Goal: Transaction & Acquisition: Purchase product/service

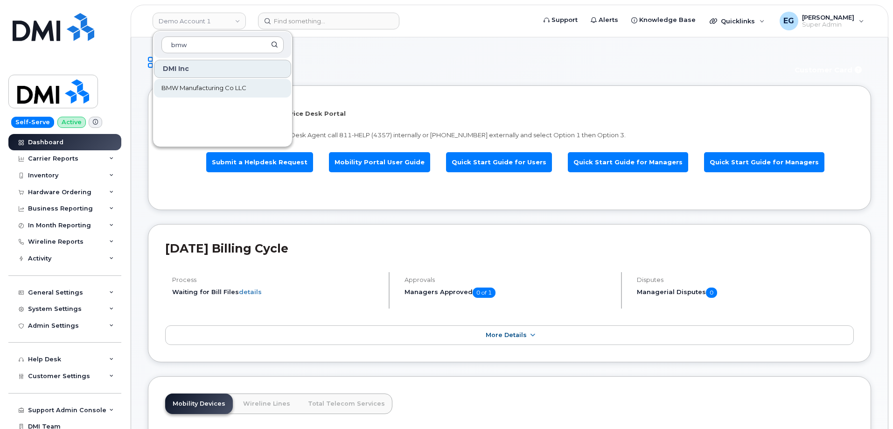
type input "bmw"
click at [199, 84] on span "BMW Manufacturing Co LLC" at bounding box center [203, 87] width 85 height 9
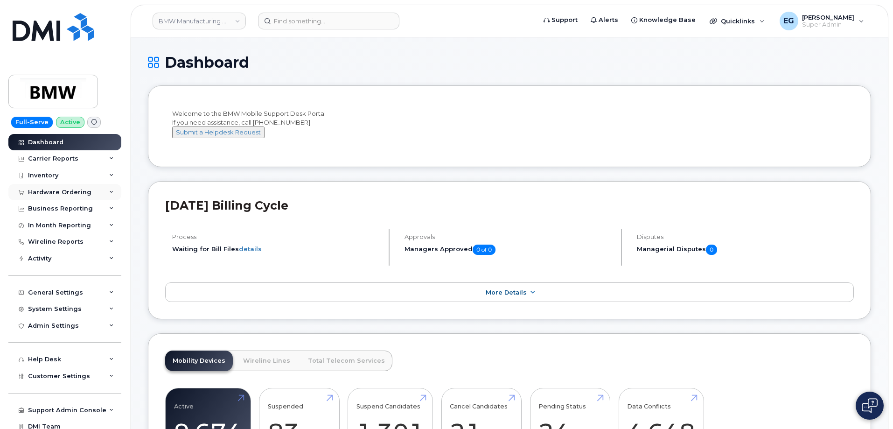
click at [50, 193] on div "Hardware Ordering" at bounding box center [59, 191] width 63 height 7
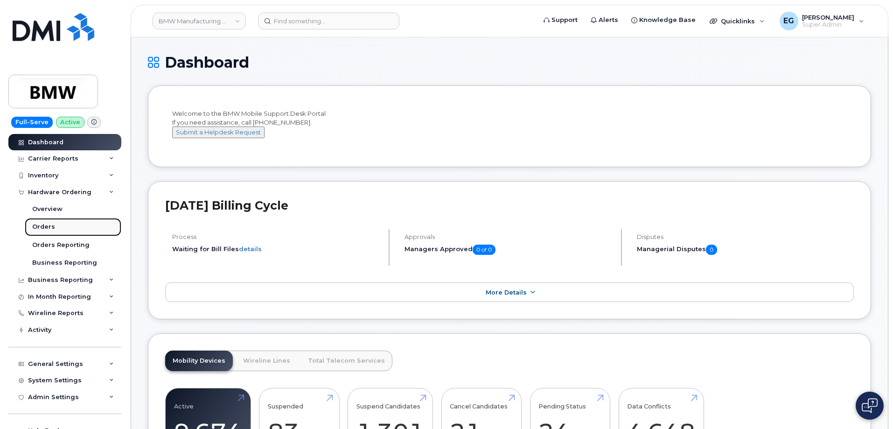
click at [50, 231] on div "Orders" at bounding box center [43, 226] width 23 height 8
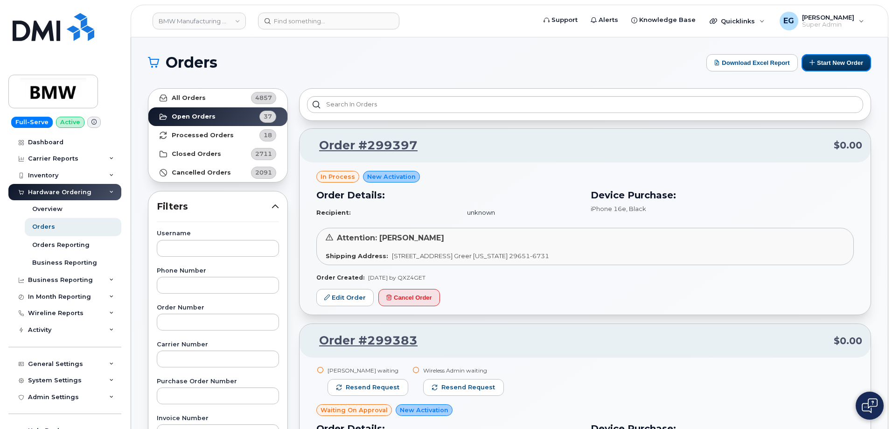
drag, startPoint x: 840, startPoint y: 62, endPoint x: 800, endPoint y: 83, distance: 45.3
click at [840, 62] on button "Start New Order" at bounding box center [835, 62] width 69 height 17
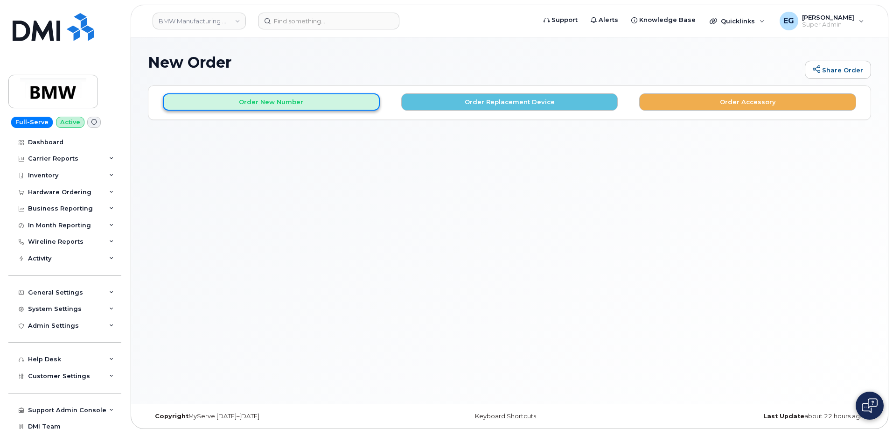
click at [306, 105] on button "Order New Number" at bounding box center [271, 101] width 217 height 17
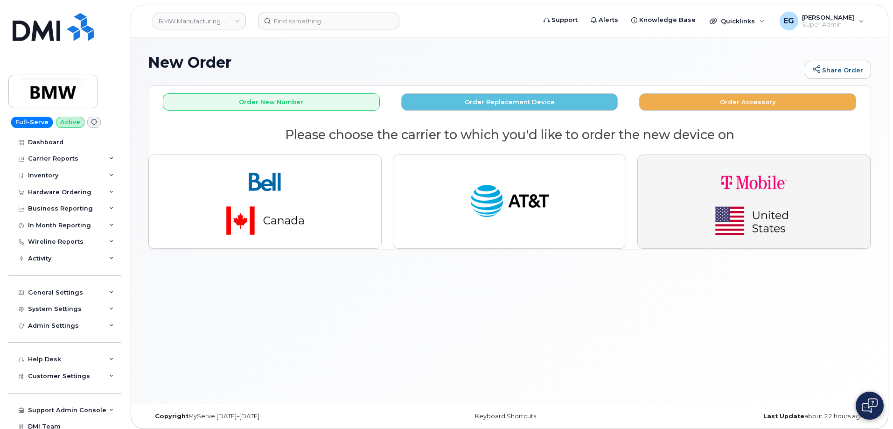
click at [743, 200] on img "button" at bounding box center [753, 201] width 131 height 78
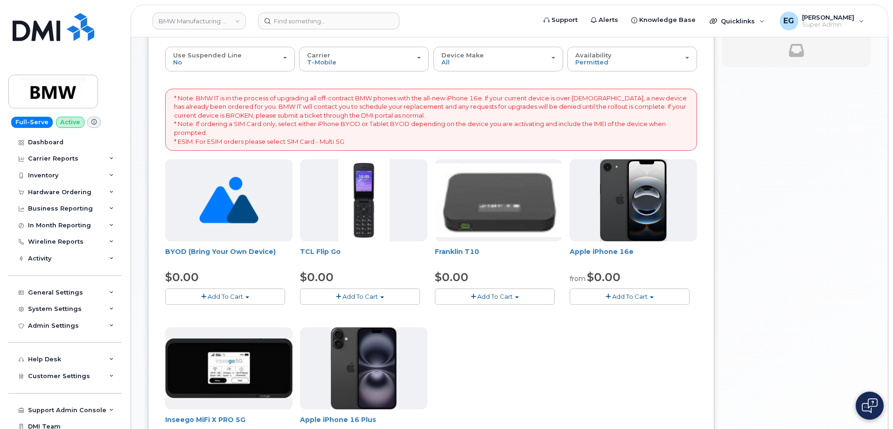
scroll to position [140, 0]
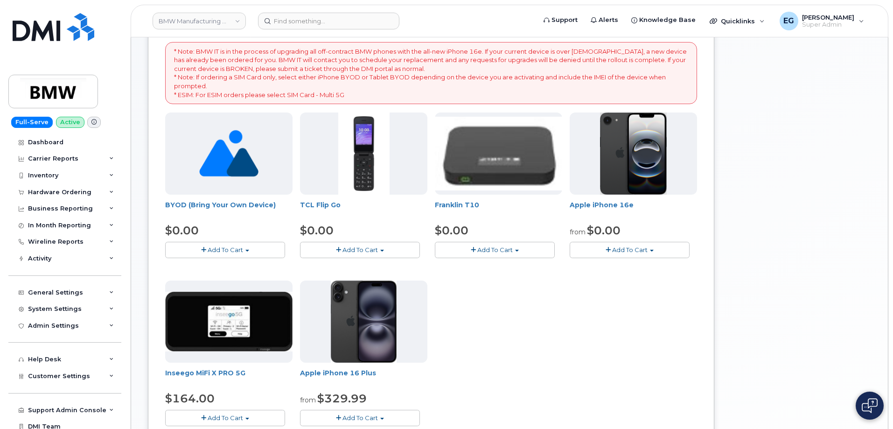
click at [205, 251] on span "button" at bounding box center [203, 250] width 5 height 6
click at [223, 270] on link "$0.00 - Activation" at bounding box center [211, 267] width 89 height 12
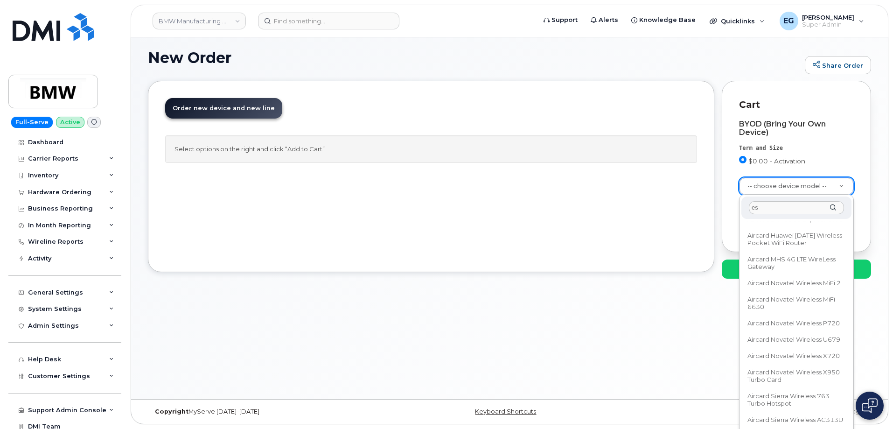
scroll to position [0, 0]
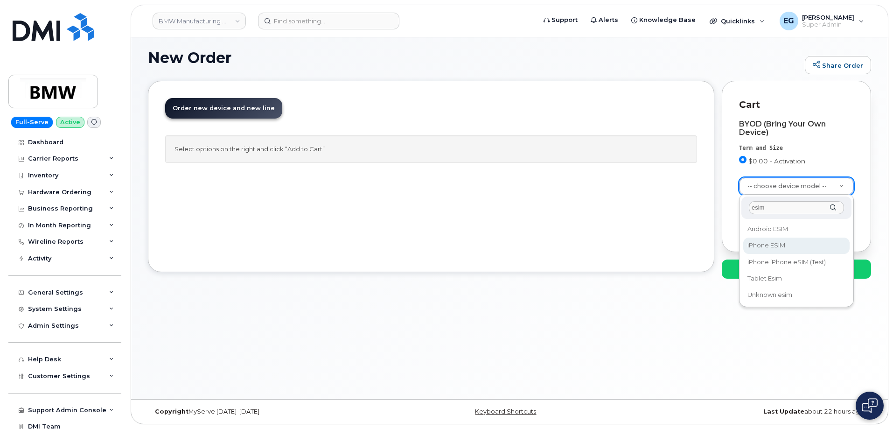
type input "esim"
select select "3299"
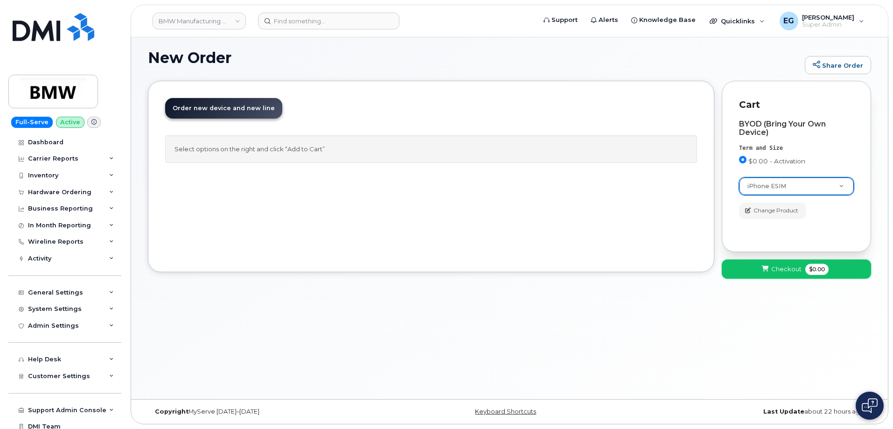
click at [779, 275] on button "Checkout $0.00" at bounding box center [796, 268] width 149 height 19
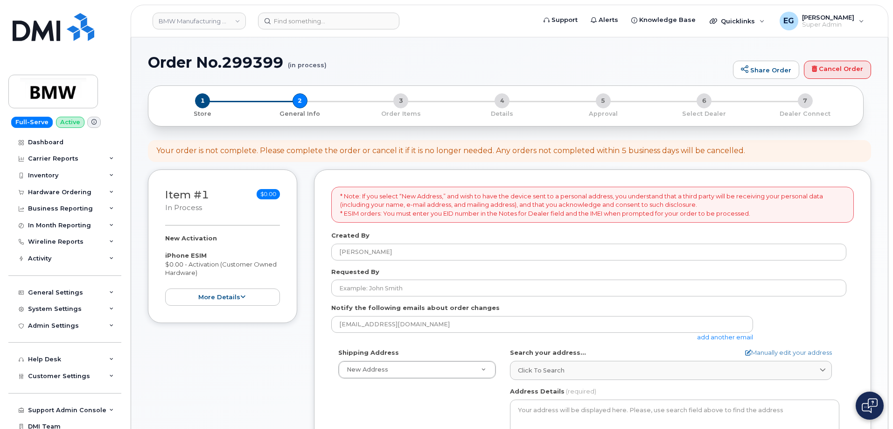
select select
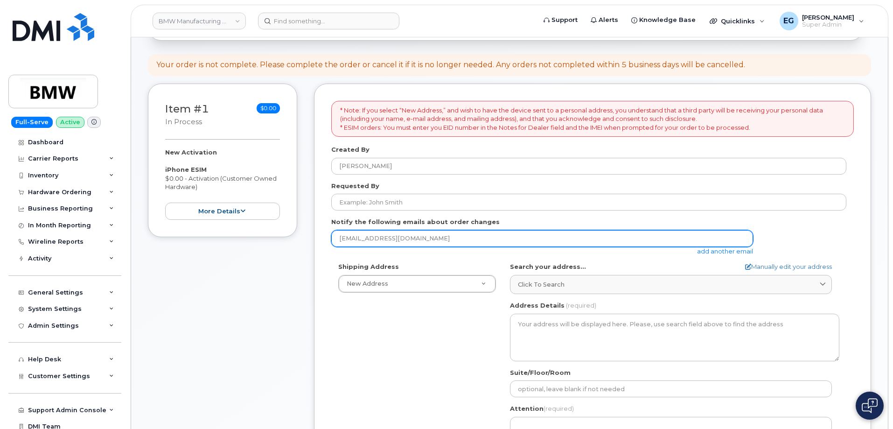
scroll to position [93, 0]
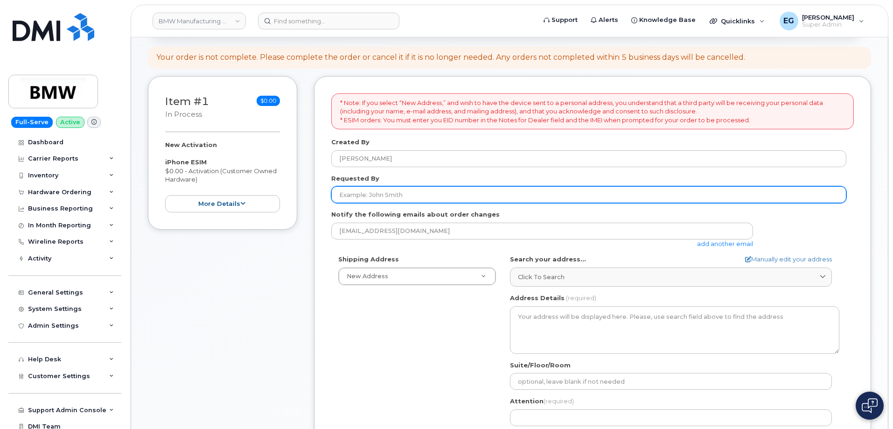
click at [382, 194] on input "Requested By" at bounding box center [588, 194] width 515 height 17
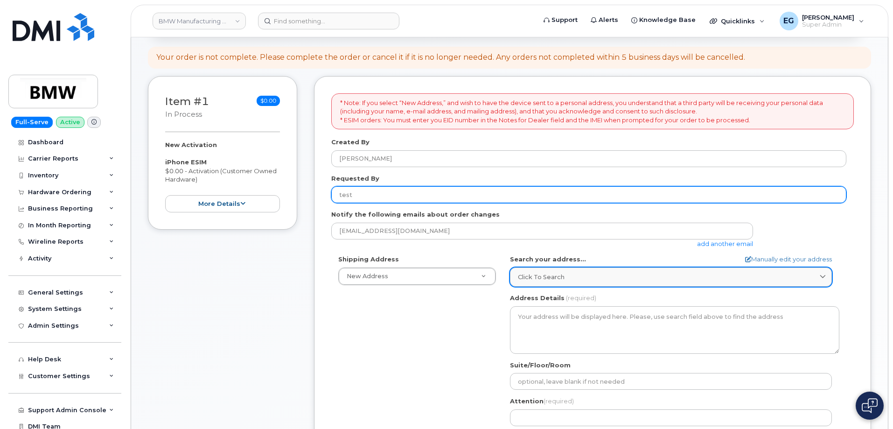
type input "test"
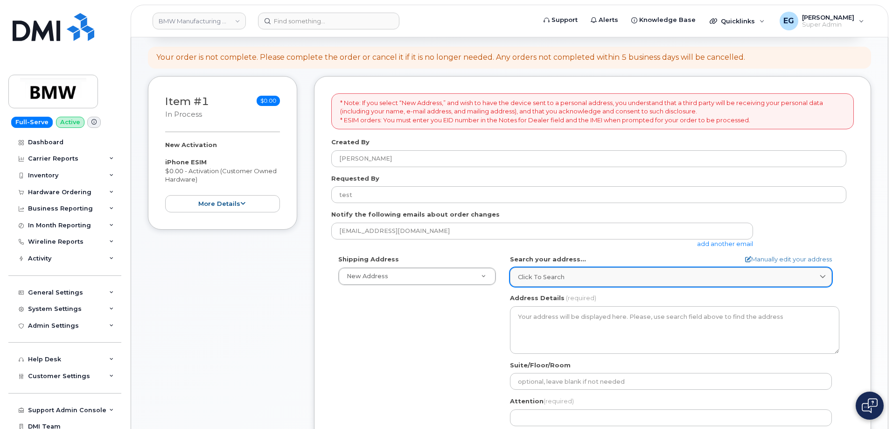
click at [590, 273] on div "Click to search" at bounding box center [671, 276] width 306 height 9
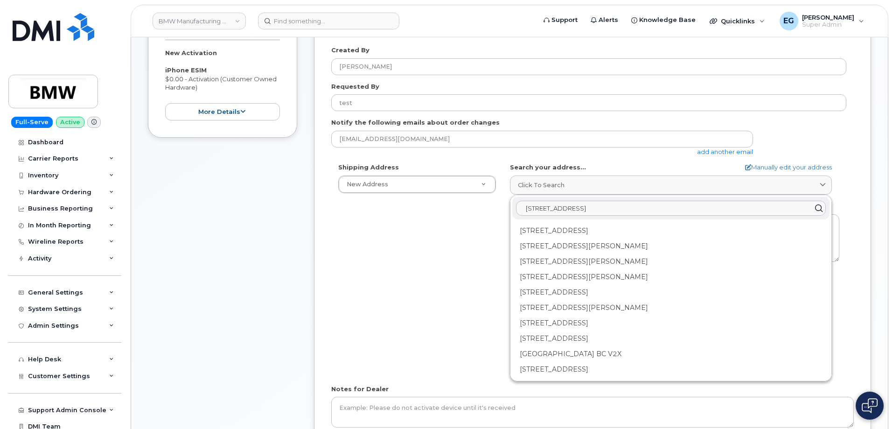
scroll to position [187, 0]
type input "3456 n ridge ave arlingotn"
click at [779, 167] on link "Manually edit your address" at bounding box center [788, 165] width 87 height 9
select select
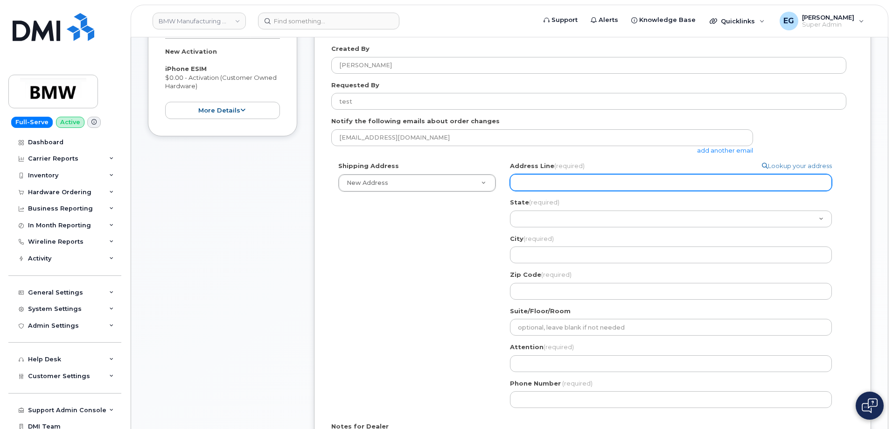
click at [565, 179] on input "Address Line (required)" at bounding box center [671, 182] width 322 height 17
select select
type input "t"
select select
type input "te"
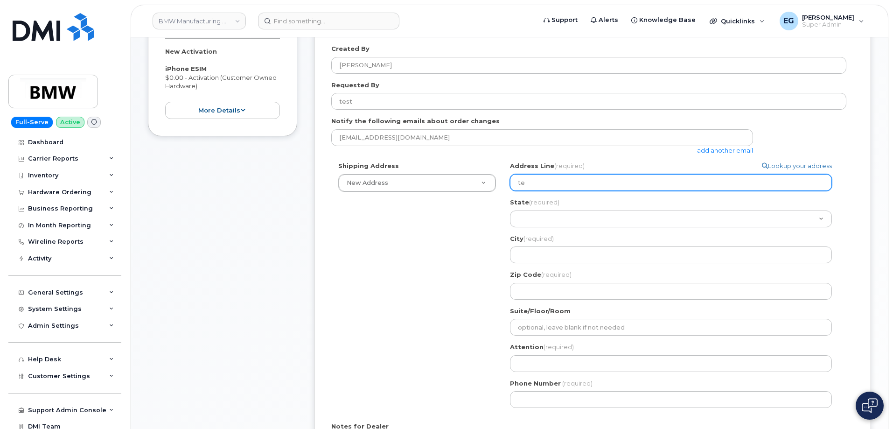
select select
type input "tes"
select select
type input "test"
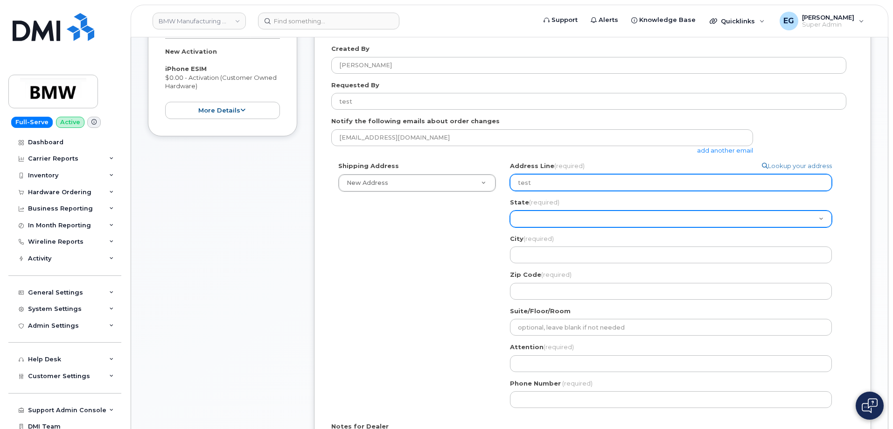
select select
type input "testt"
select select
type input "testtes"
select select
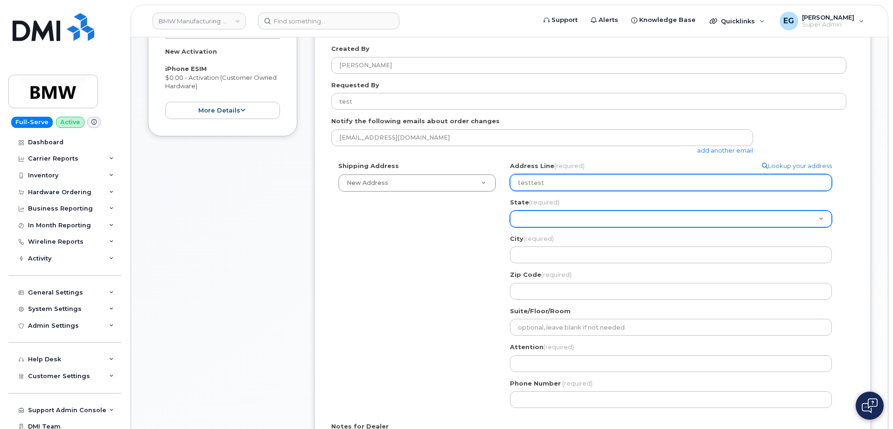
type input "testtest"
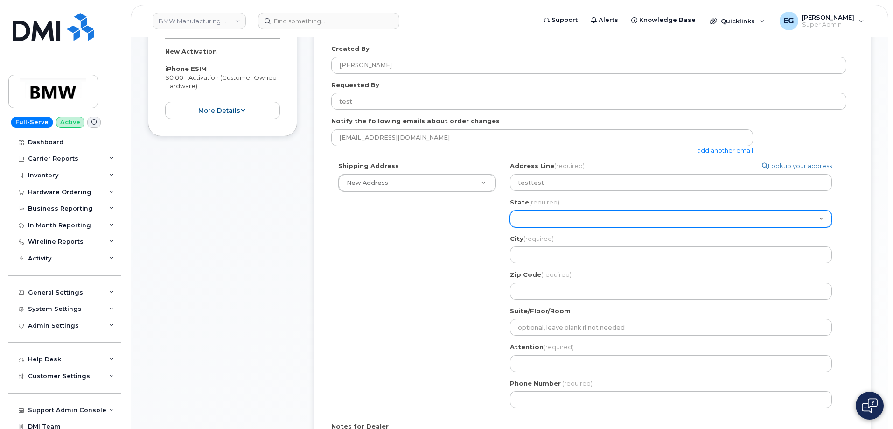
click at [538, 218] on select "Alabama Alaska American Samoa Arizona Arkansas California Colorado Connecticut …" at bounding box center [671, 218] width 322 height 17
select select "IL"
click at [510, 210] on select "Alabama Alaska American Samoa Arizona Arkansas California Colorado Connecticut …" at bounding box center [671, 218] width 322 height 17
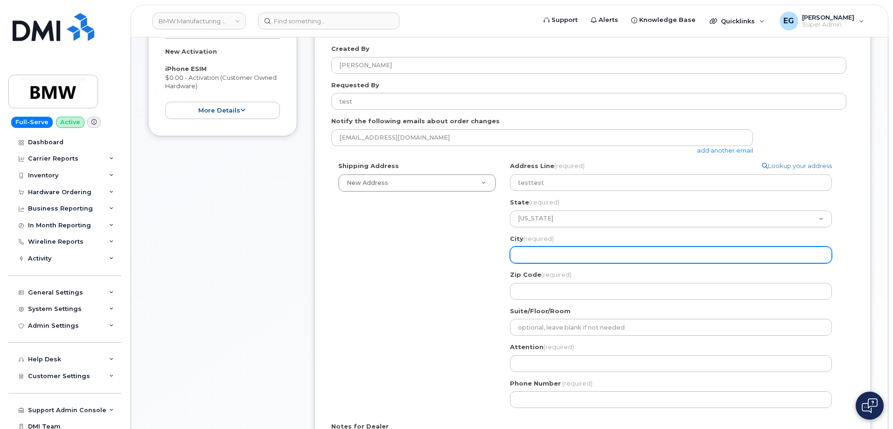
click at [538, 251] on input "City (required)" at bounding box center [671, 254] width 322 height 17
select select
type input "t"
select select
type input "te"
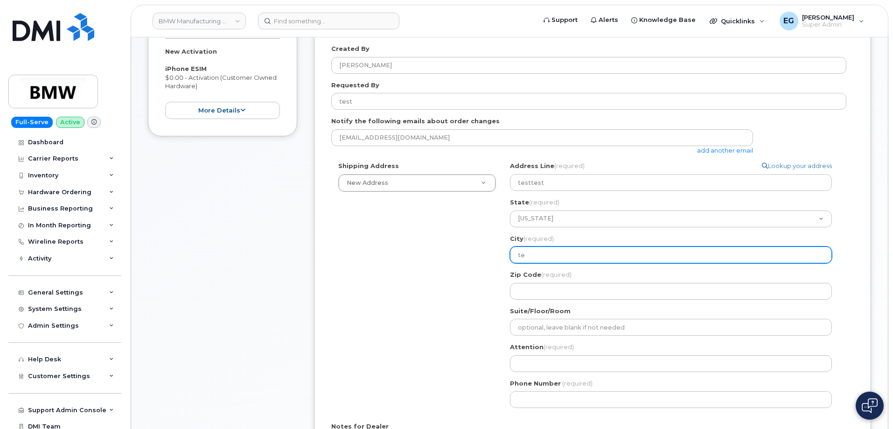
select select
type input "tes"
select select
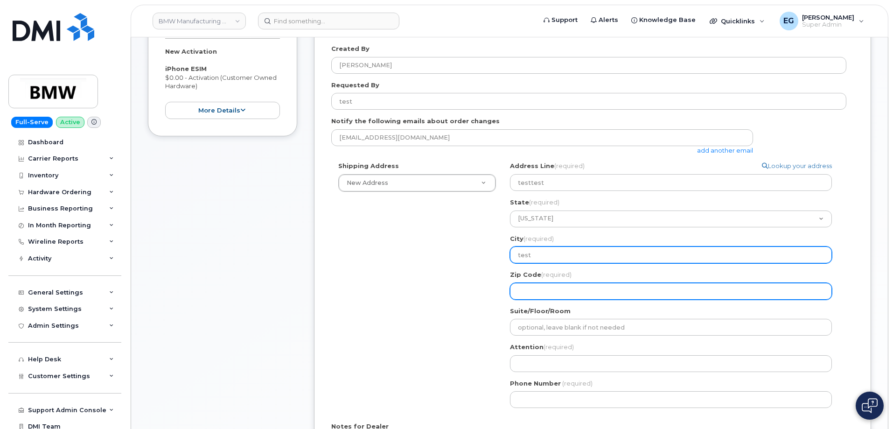
type input "test"
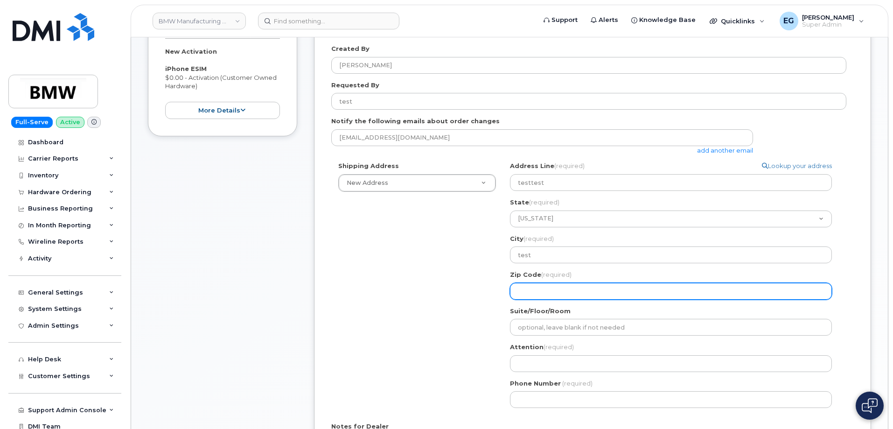
click at [530, 293] on input "Zip Code (required)" at bounding box center [671, 291] width 322 height 17
select select
type input "t"
select select
type input "tes"
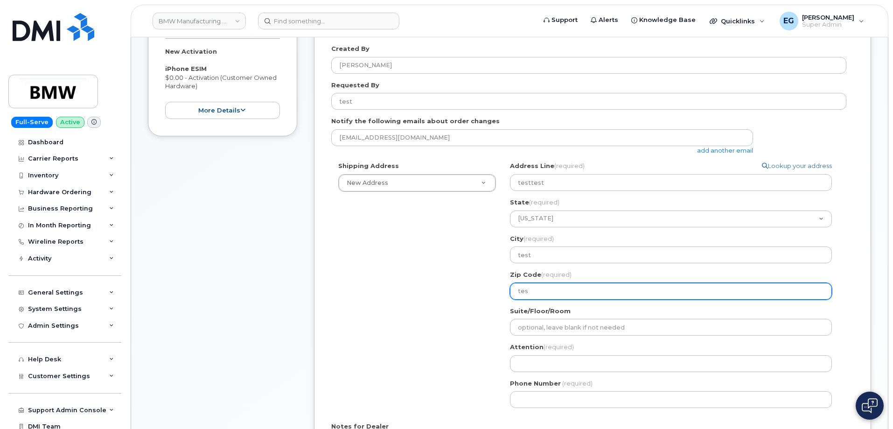
select select
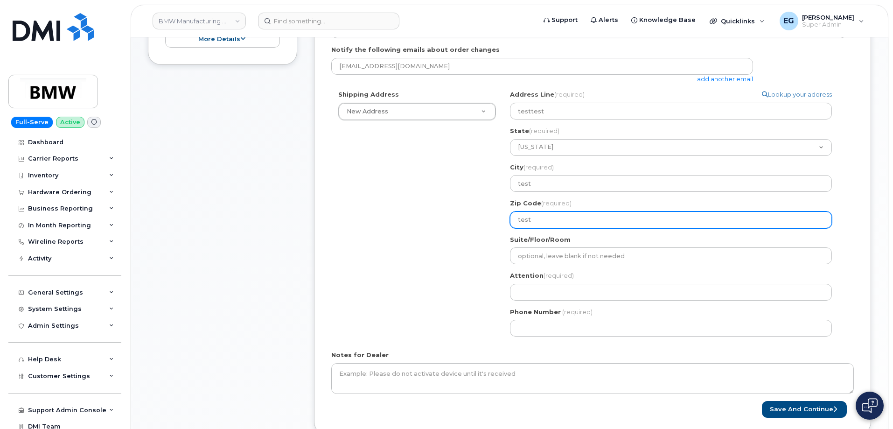
scroll to position [276, 0]
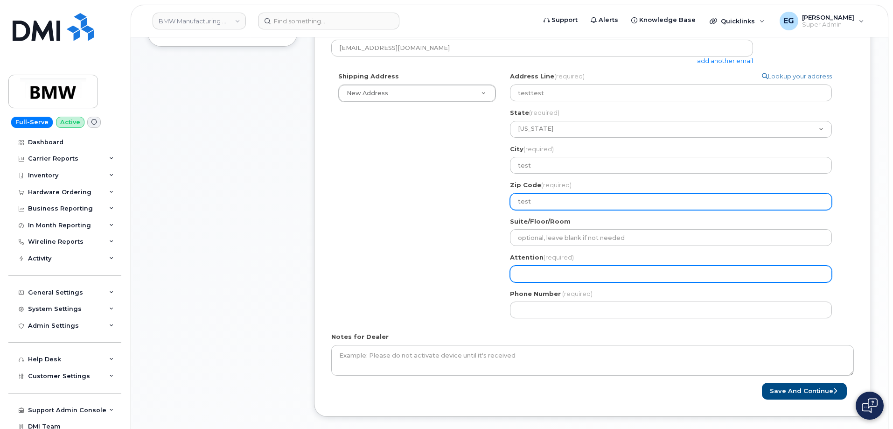
type input "test"
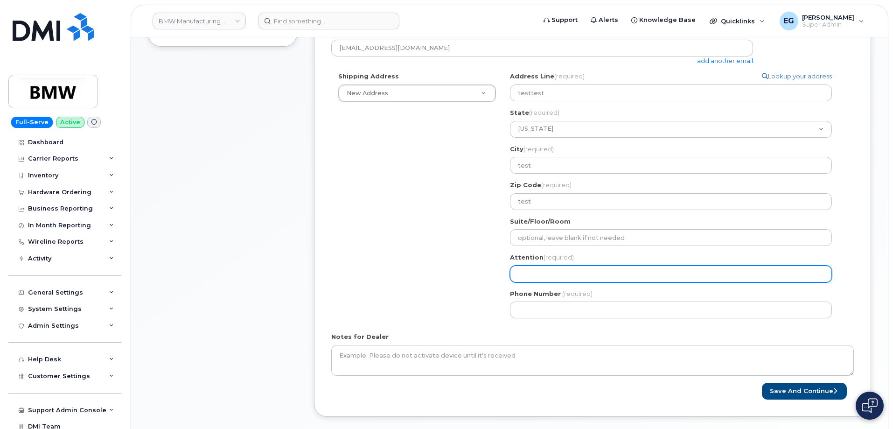
click at [538, 278] on input "Attention (required)" at bounding box center [671, 273] width 322 height 17
select select
type input "t"
select select
type input "tes"
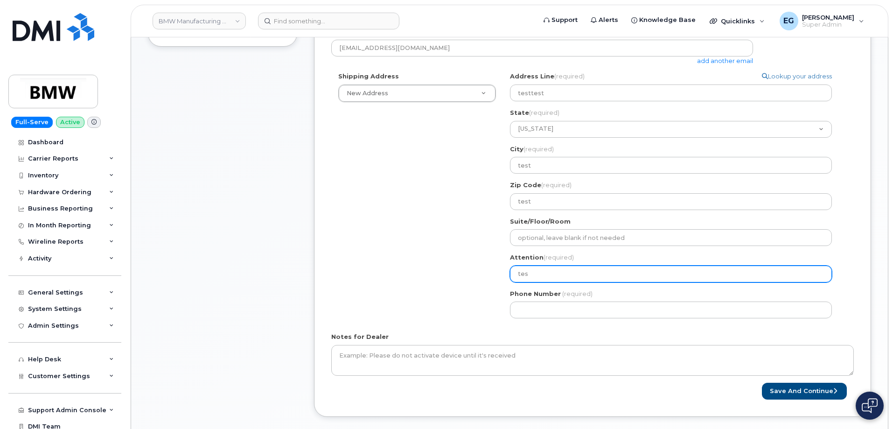
select select
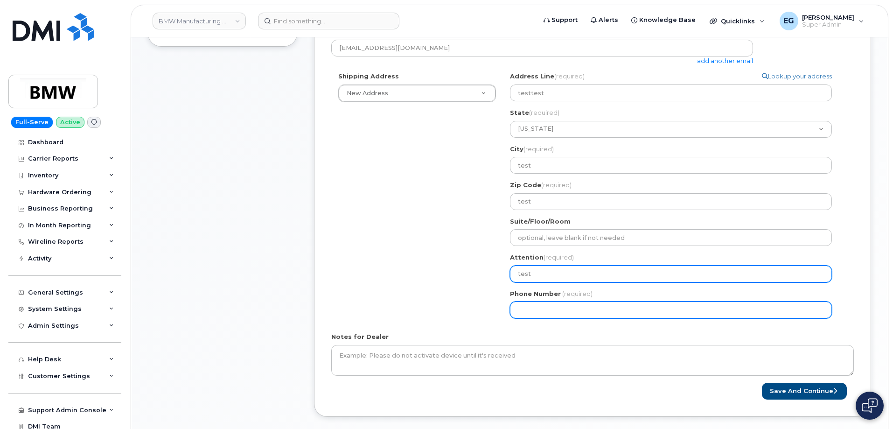
type input "test"
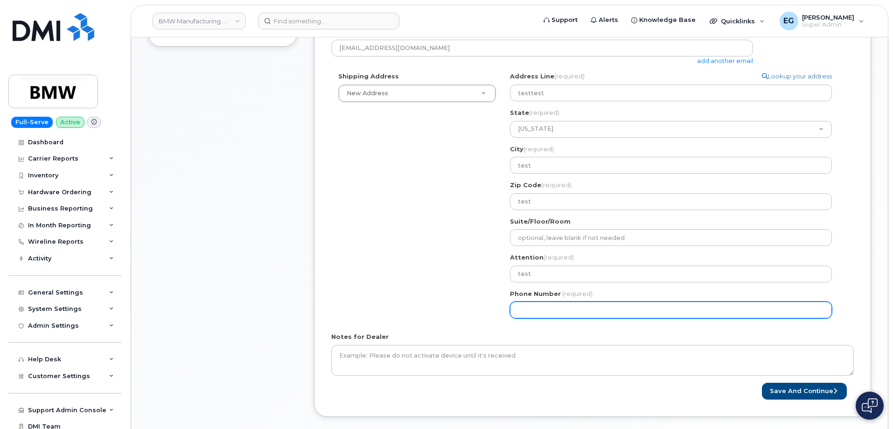
click at [532, 310] on input "Phone Number" at bounding box center [671, 309] width 322 height 17
type input "739875146"
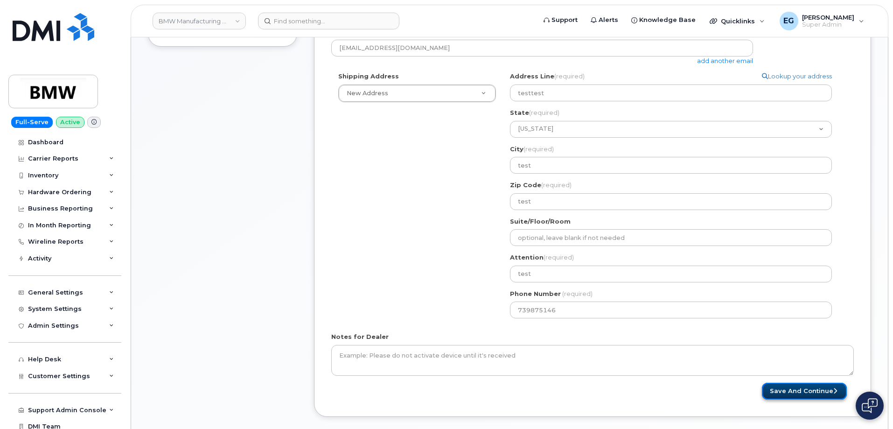
click at [806, 390] on button "Save and Continue" at bounding box center [804, 390] width 85 height 17
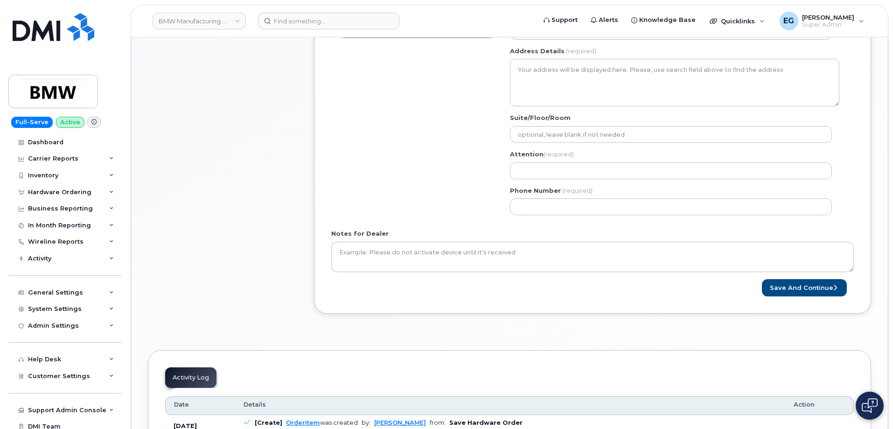
scroll to position [513, 0]
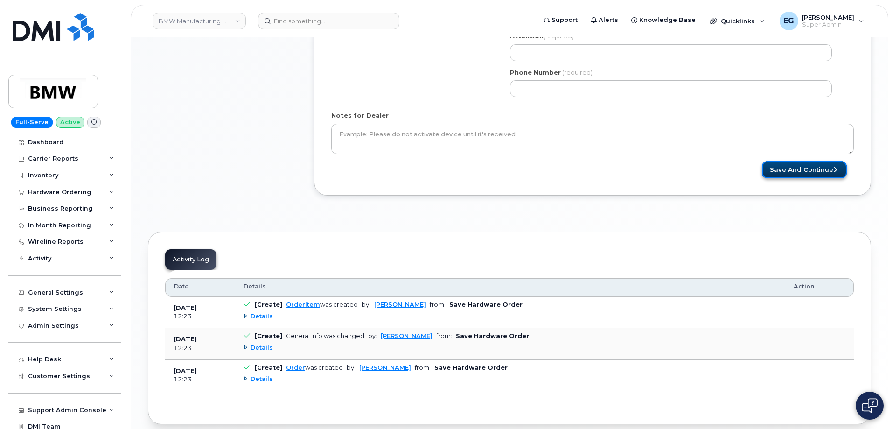
click at [805, 174] on button "Save and Continue" at bounding box center [804, 169] width 85 height 17
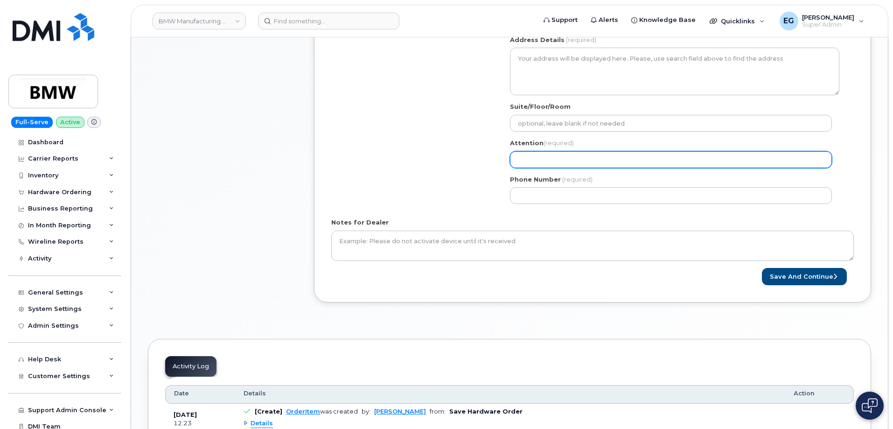
scroll to position [373, 0]
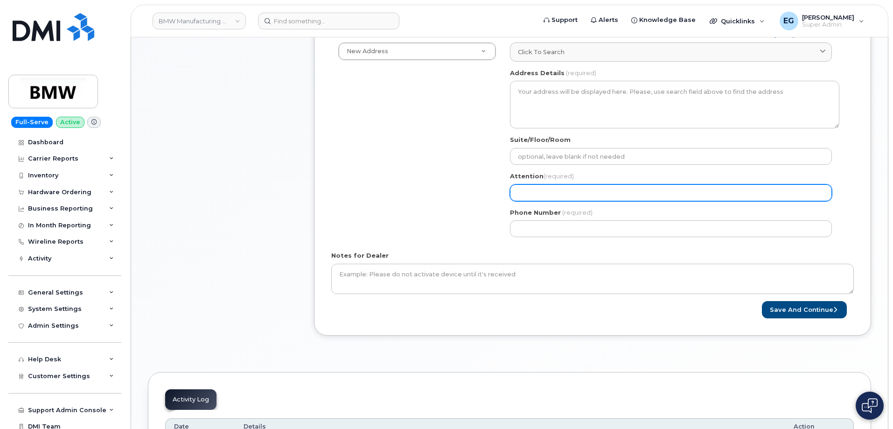
click at [549, 196] on input "Attention (required)" at bounding box center [671, 192] width 322 height 17
select select
type input "t"
select select
type input "te"
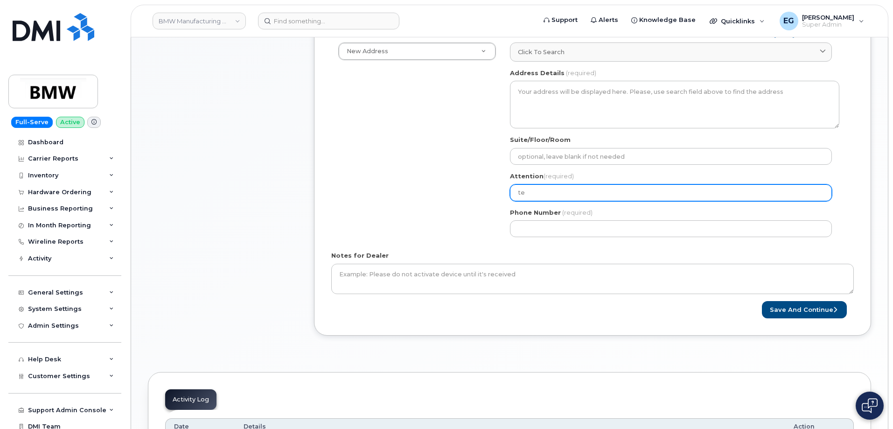
select select
type input "tes"
select select
type input "test"
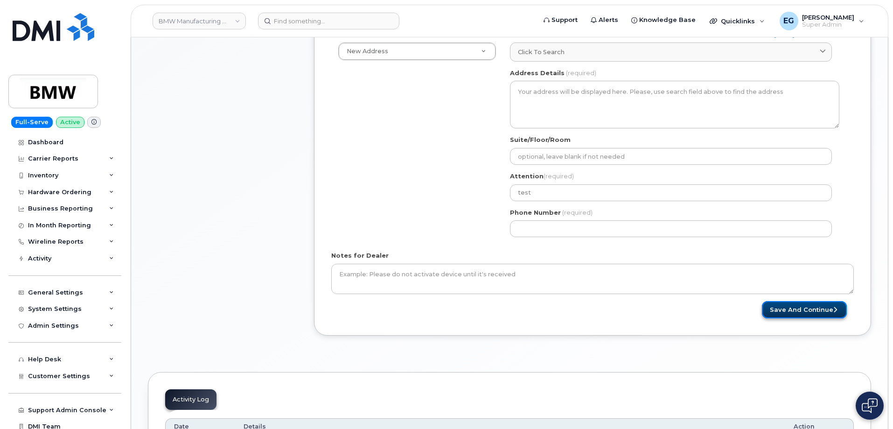
click at [788, 309] on button "Save and Continue" at bounding box center [804, 309] width 85 height 17
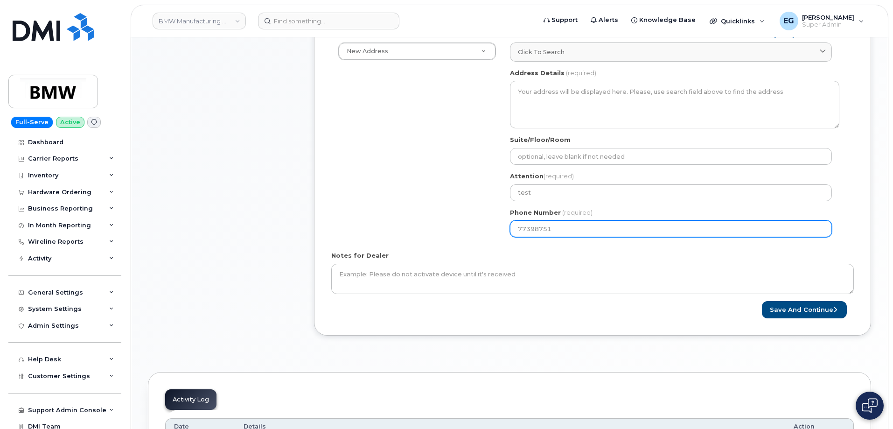
type input "773987514"
select select
type input "7739875146"
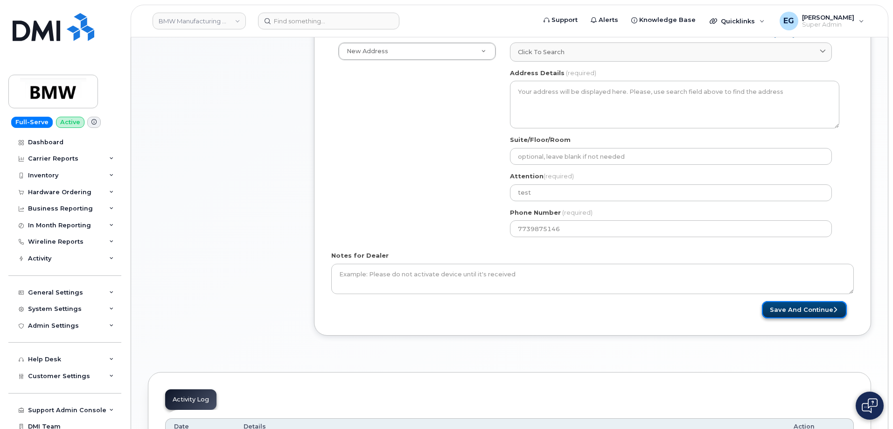
click at [825, 312] on button "Save and Continue" at bounding box center [804, 309] width 85 height 17
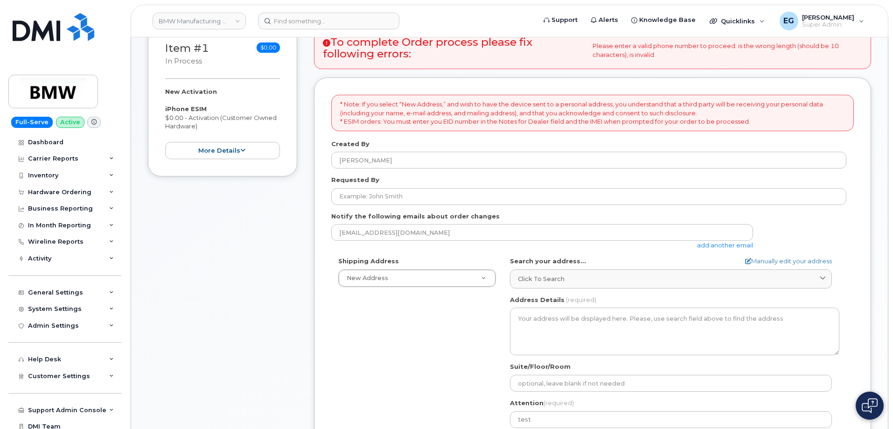
scroll to position [326, 0]
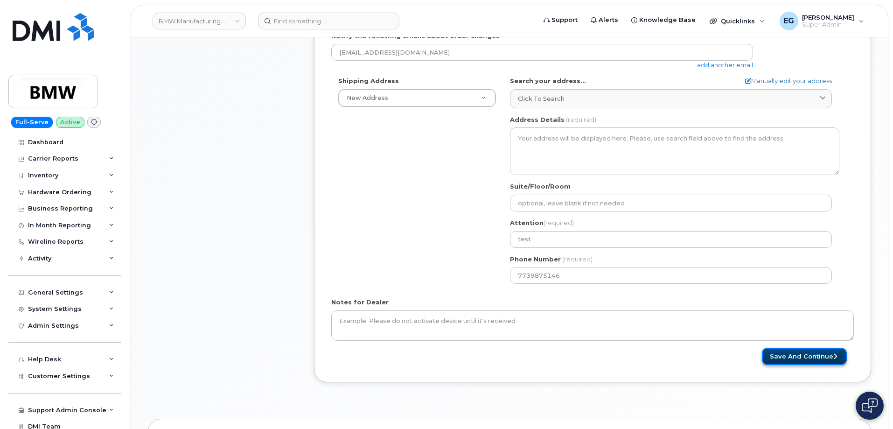
click at [791, 360] on button "Save and Continue" at bounding box center [804, 355] width 85 height 17
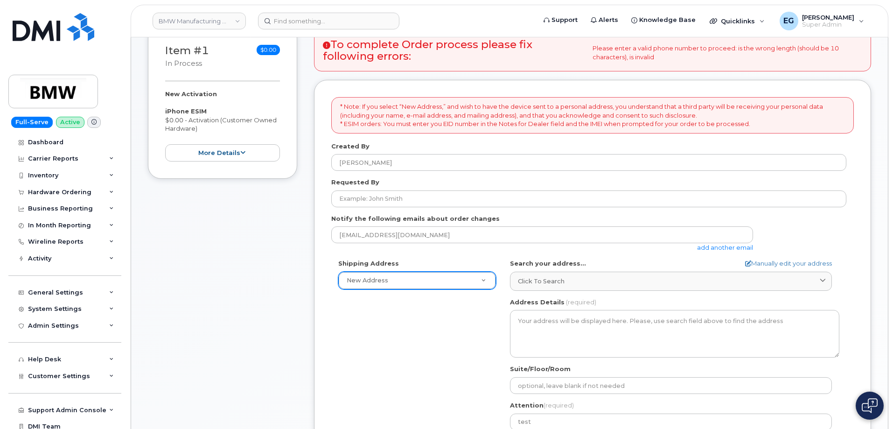
scroll to position [140, 0]
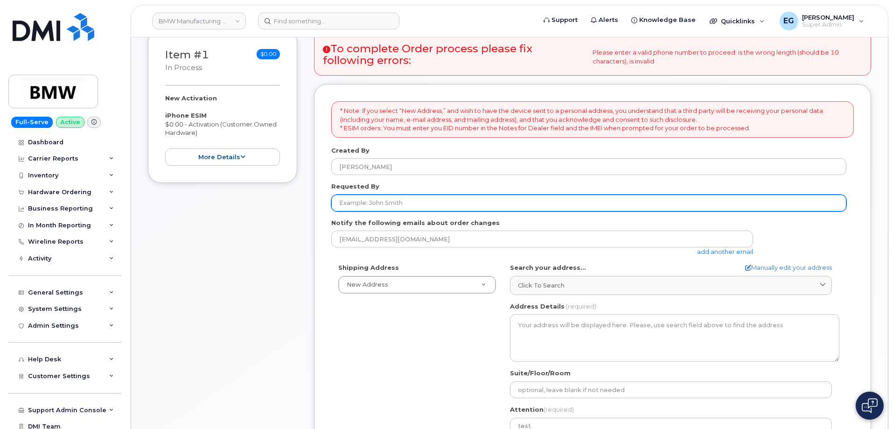
click at [384, 206] on input "Requested By" at bounding box center [588, 202] width 515 height 17
type input "test"
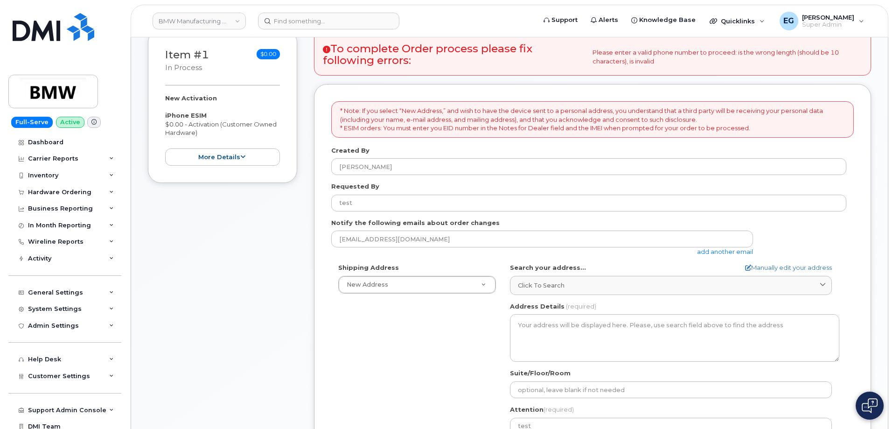
click at [255, 298] on div "Item #1 in process $0.00 New Activation iPhone ESIM $0.00 - Activation (Custome…" at bounding box center [222, 306] width 149 height 554
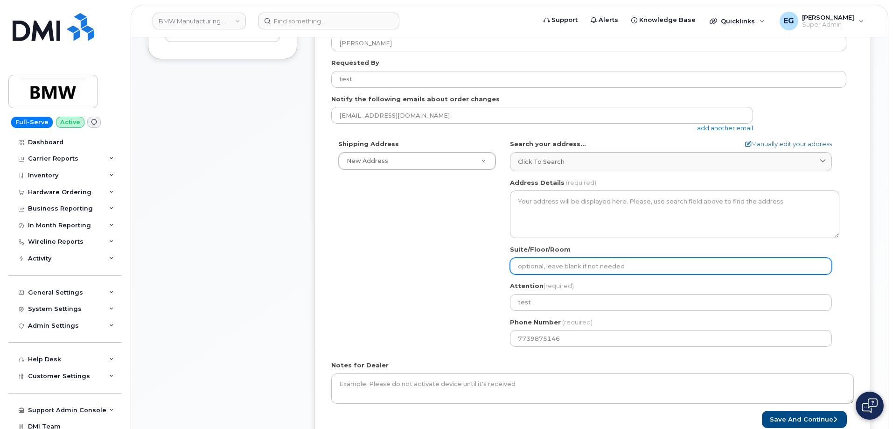
scroll to position [280, 0]
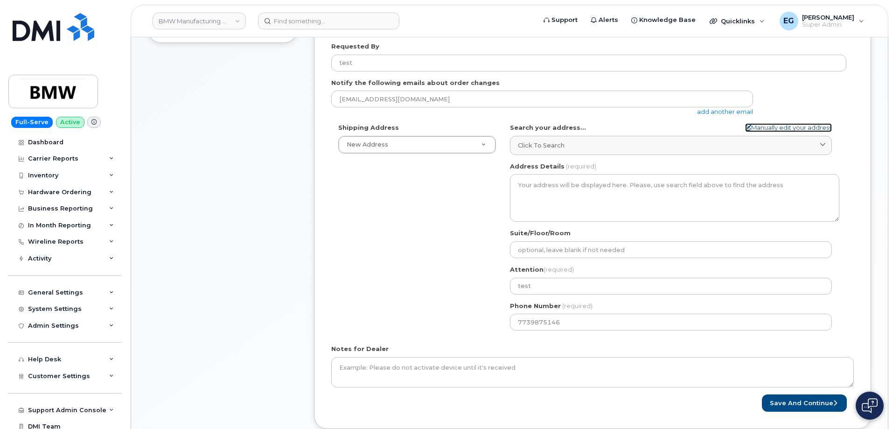
click at [803, 126] on link "Manually edit your address" at bounding box center [788, 127] width 87 height 9
select select
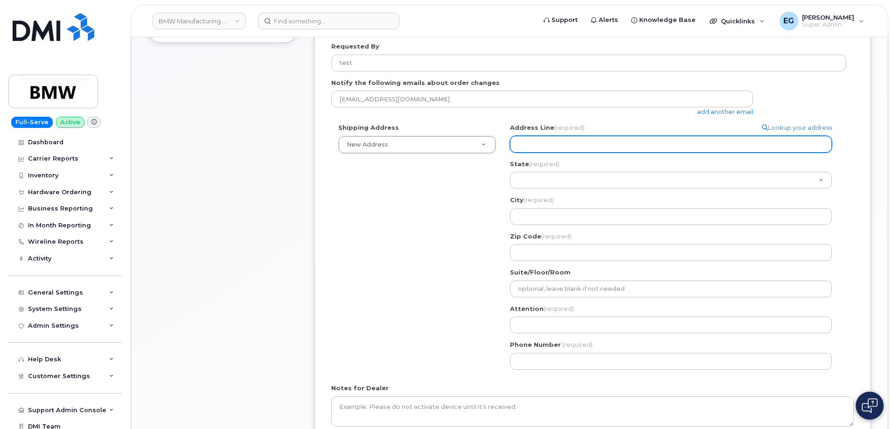
click at [618, 152] on input "Address Line (required)" at bounding box center [671, 144] width 322 height 17
select select
type input "3"
select select
type input "34"
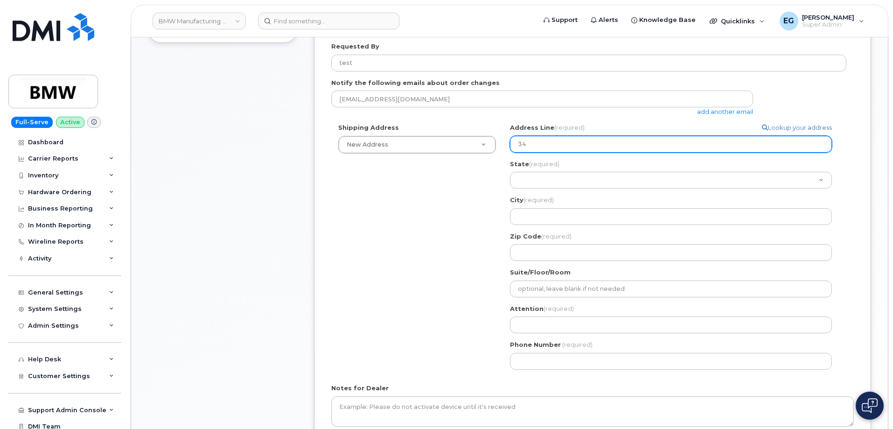
select select
type input "345"
select select
type input "3456"
select select
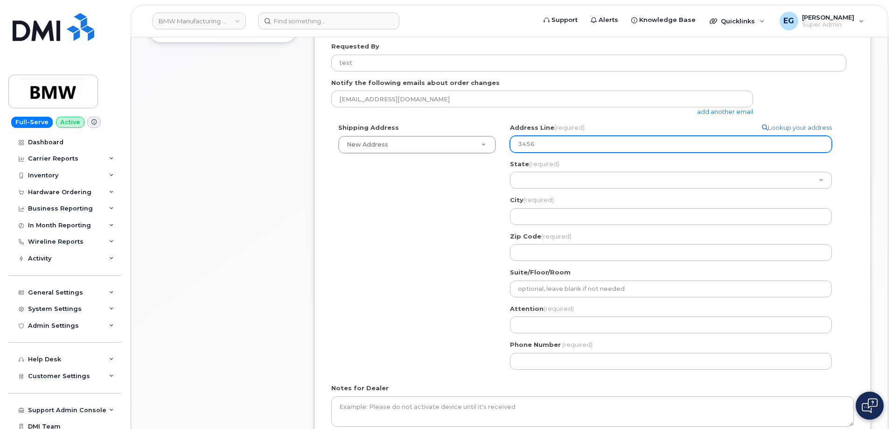
type input "345"
select select
type input "34"
select select
type input "3"
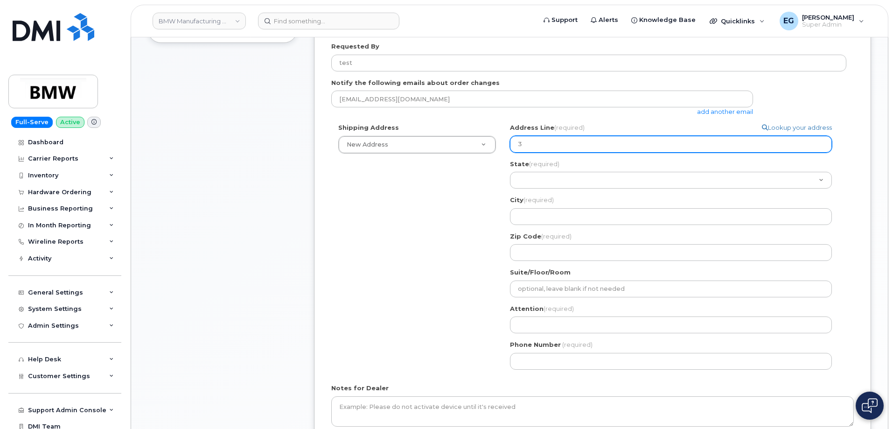
select select
type input "T"
select select
type input "Te"
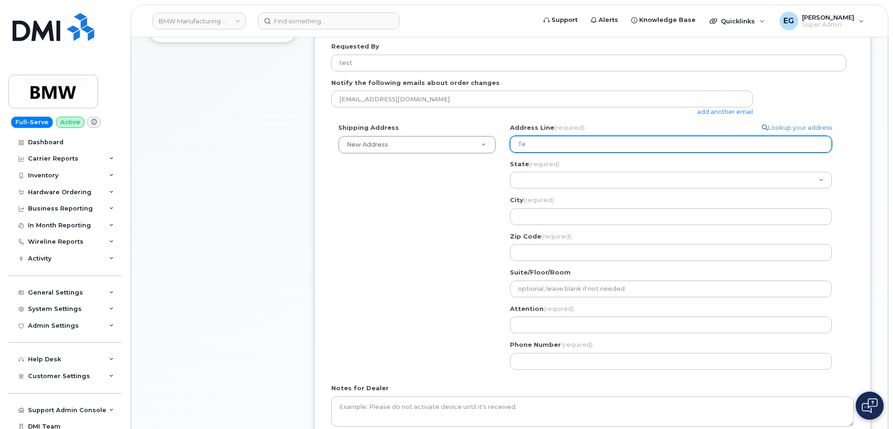
select select
type input "Test"
select select
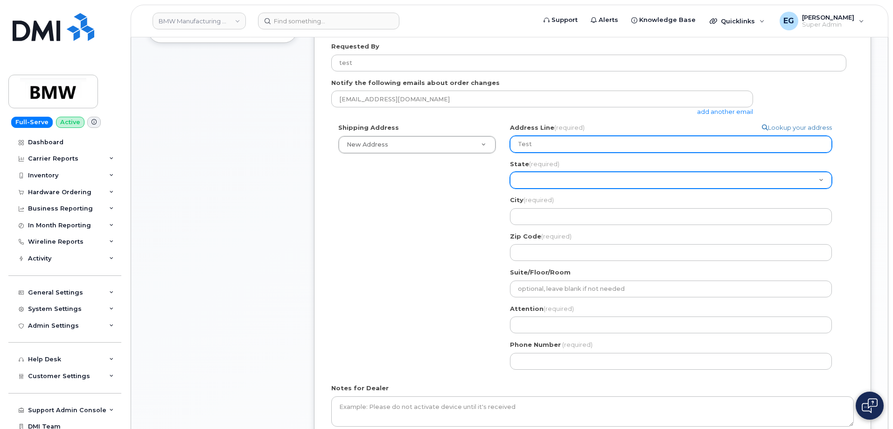
type input "Test"
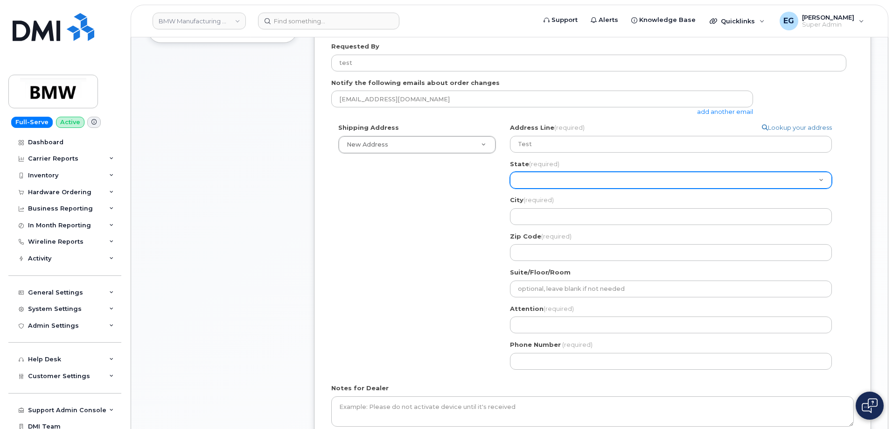
click at [588, 180] on select "Alabama Alaska American Samoa Arizona Arkansas California Colorado Connecticut …" at bounding box center [671, 180] width 322 height 17
select select "IL"
click at [510, 172] on select "Alabama Alaska American Samoa Arizona Arkansas California Colorado Connecticut …" at bounding box center [671, 180] width 322 height 17
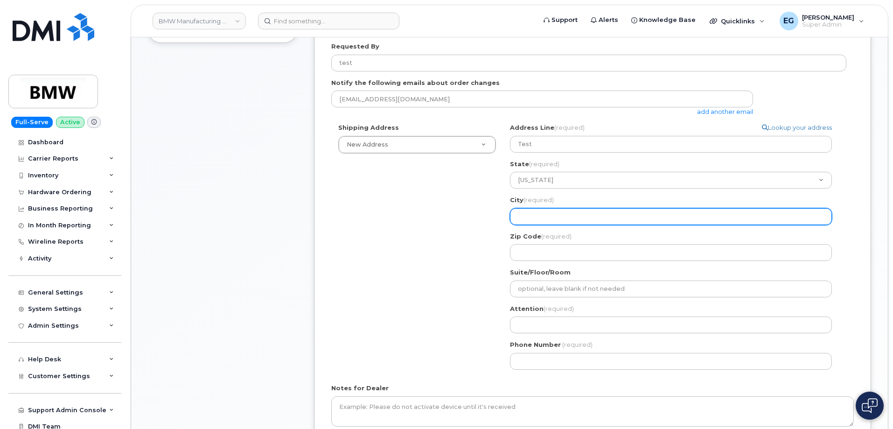
click at [557, 223] on input "City (required)" at bounding box center [671, 216] width 322 height 17
select select
type input "T"
select select
type input "Te"
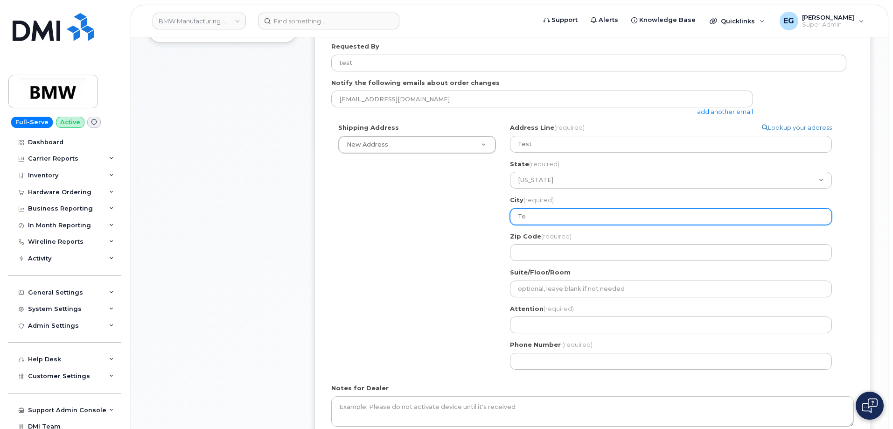
select select
type input "Tes"
select select
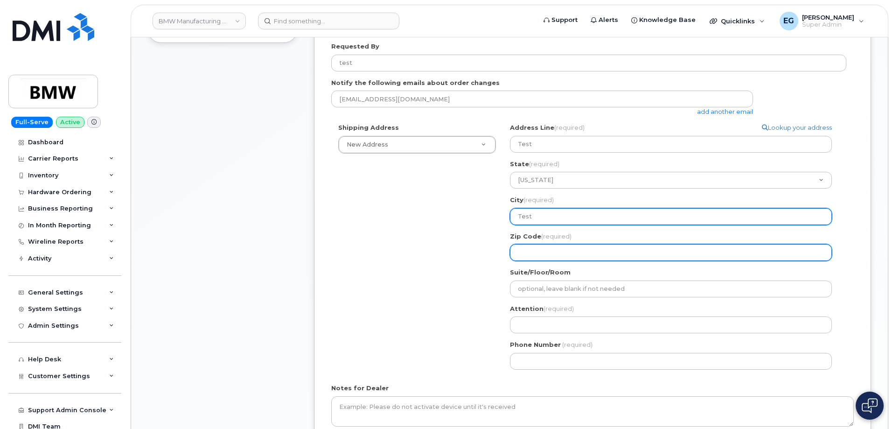
type input "Test"
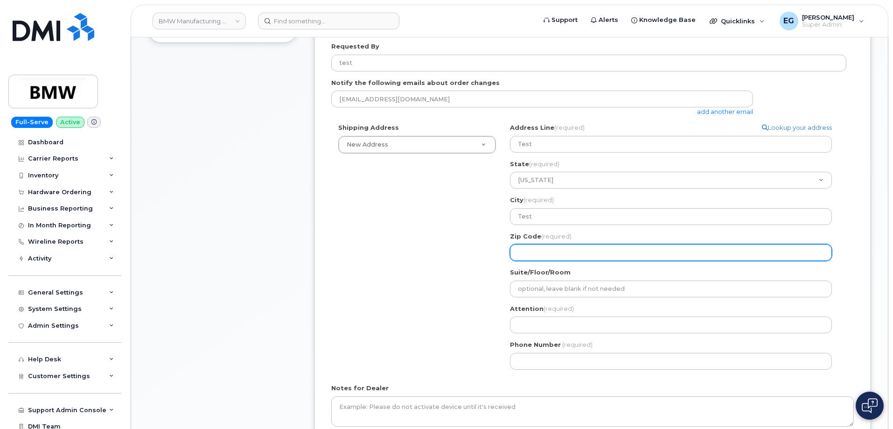
click at [552, 250] on input "Zip Code (required)" at bounding box center [671, 252] width 322 height 17
select select
type input "6"
select select
type input "60"
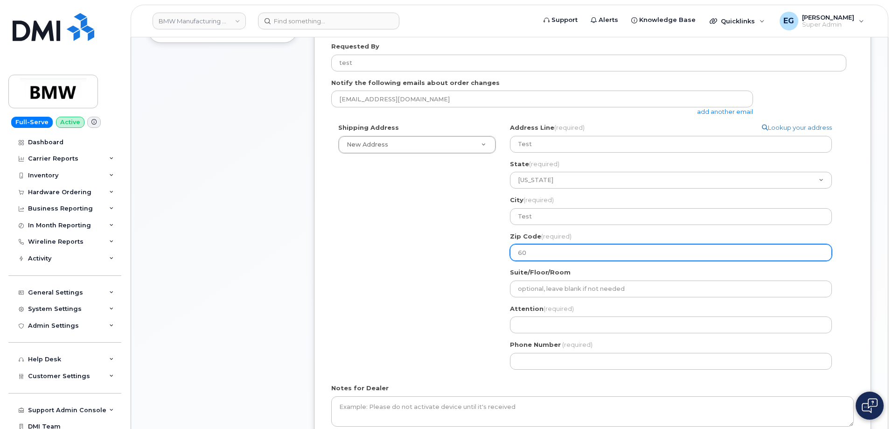
select select
type input "600"
select select
type input "6000"
select select
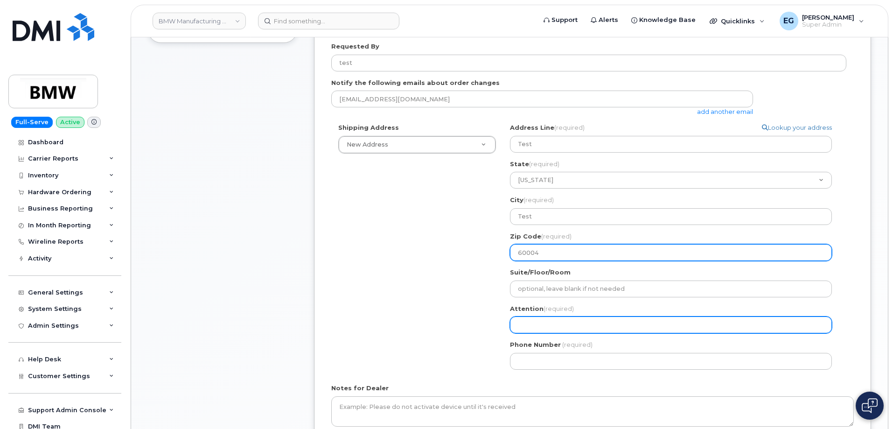
type input "60004"
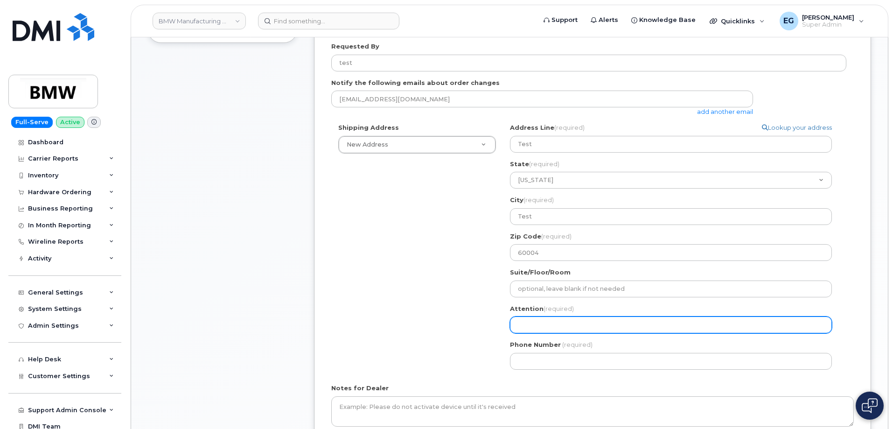
click at [570, 325] on input "Attention (required)" at bounding box center [671, 324] width 322 height 17
select select
type input "T"
select select
type input "Te"
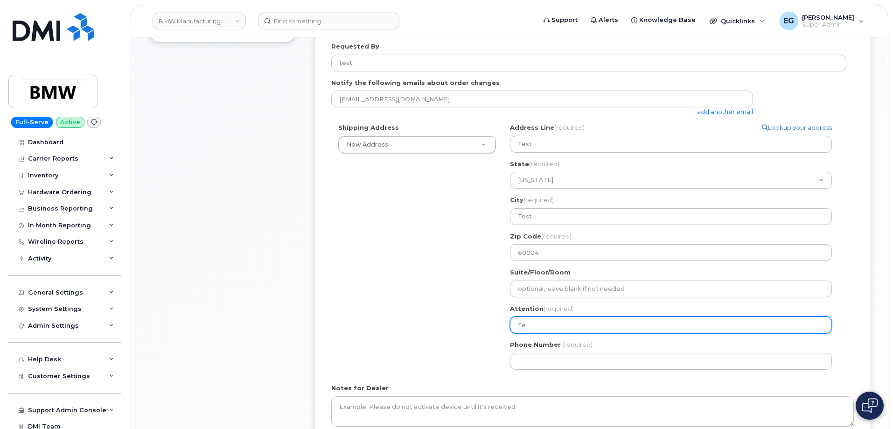
select select
type input "Tes"
select select
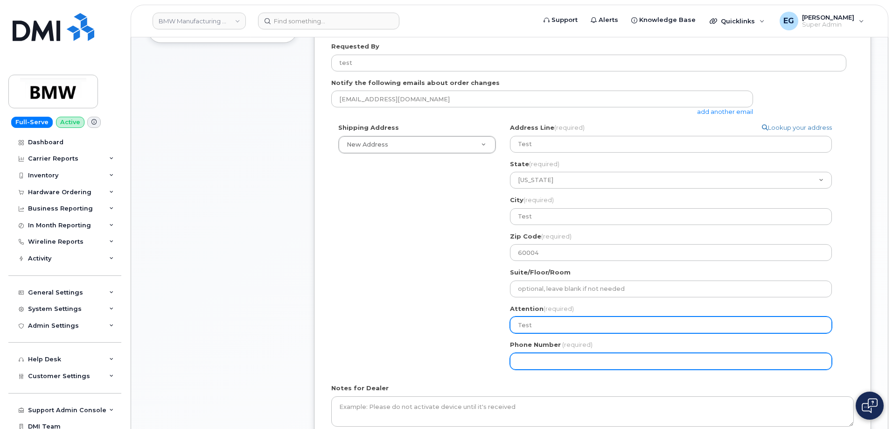
type input "Test"
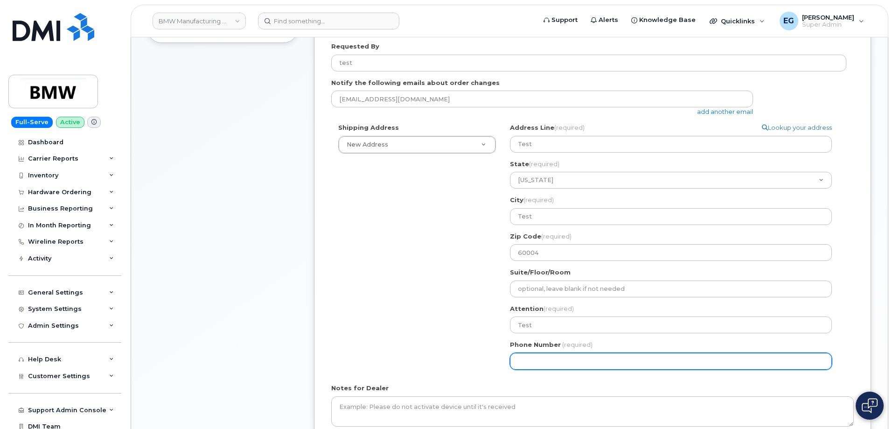
click at [553, 356] on input "Phone Number" at bounding box center [671, 361] width 322 height 17
type input "773987514"
select select
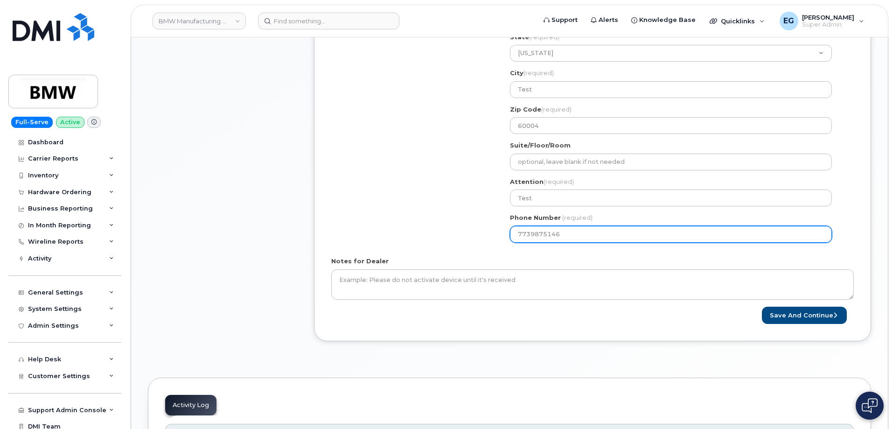
scroll to position [420, 0]
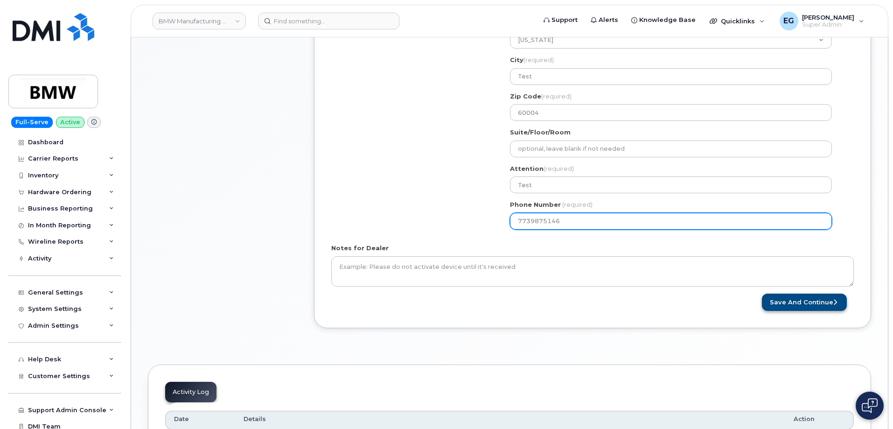
type input "7739875146"
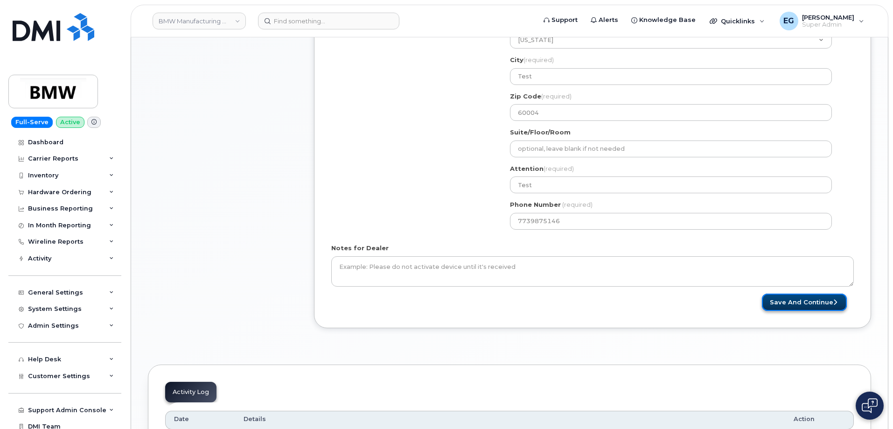
click at [808, 307] on button "Save and Continue" at bounding box center [804, 301] width 85 height 17
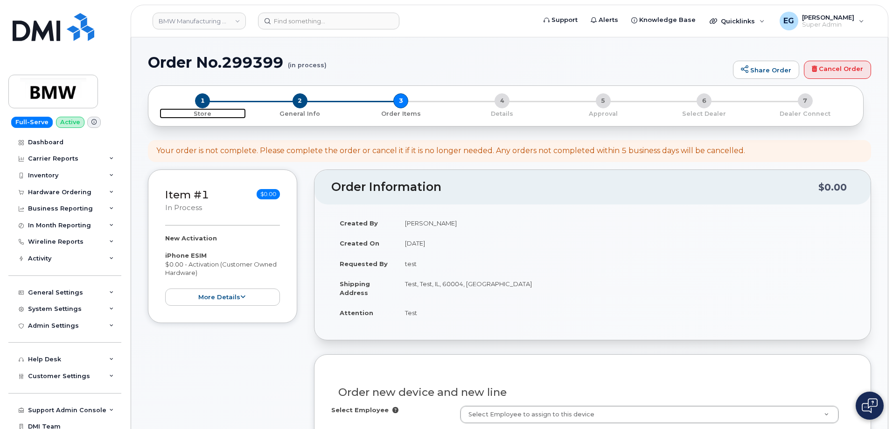
click at [203, 105] on span "1" at bounding box center [202, 100] width 15 height 15
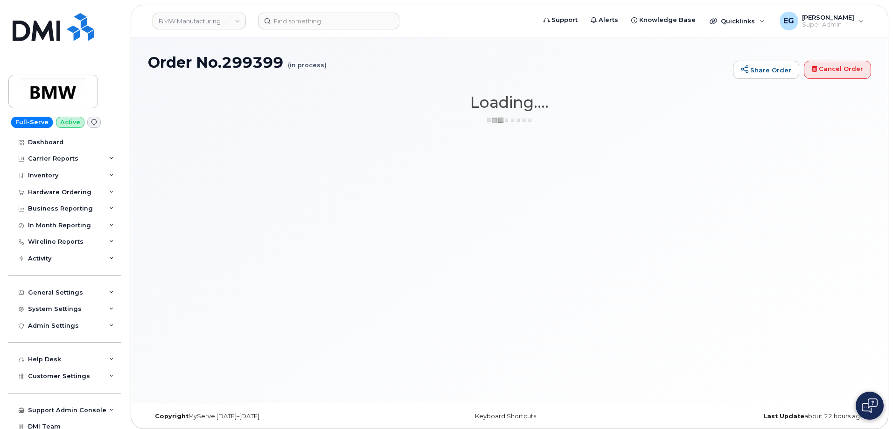
select select "3299"
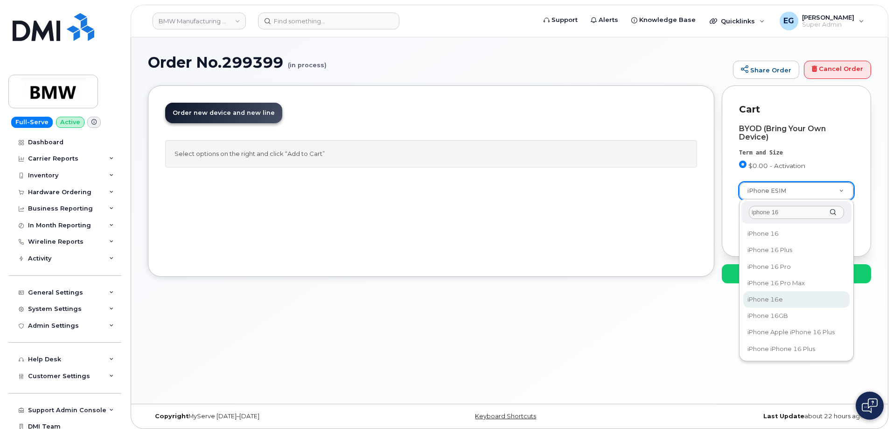
type input "iphone 16"
select select "3304"
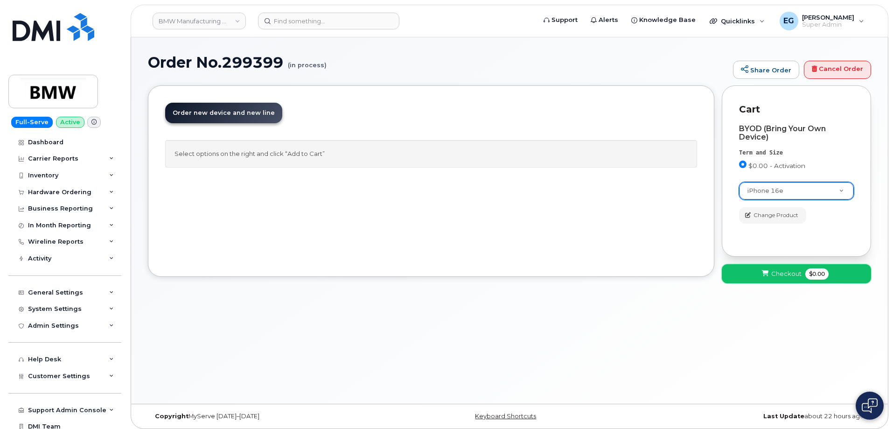
click at [786, 275] on span "Checkout" at bounding box center [786, 273] width 30 height 9
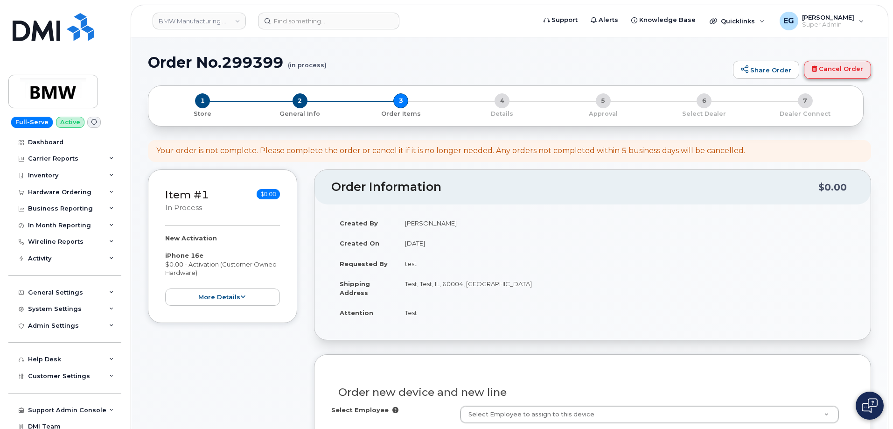
drag, startPoint x: 843, startPoint y: 58, endPoint x: 840, endPoint y: 66, distance: 8.3
click at [843, 59] on div "Order No.299399 (in process) Share Order Cancel Order" at bounding box center [509, 69] width 723 height 31
click at [839, 66] on link "Cancel Order" at bounding box center [837, 70] width 67 height 19
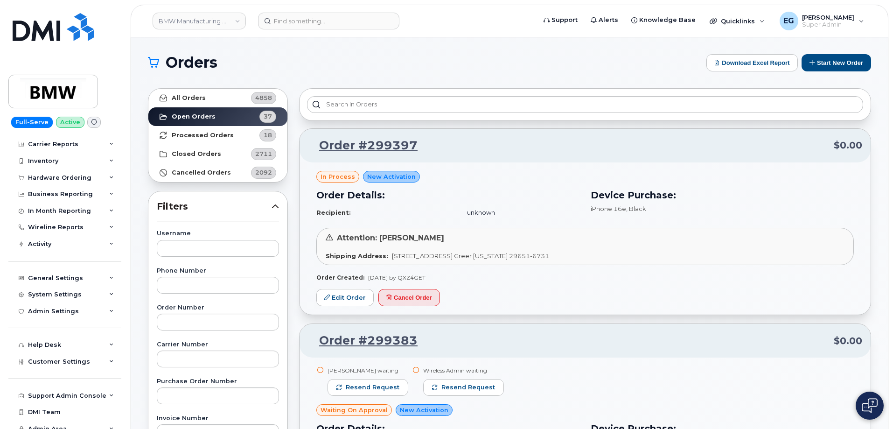
scroll to position [22, 0]
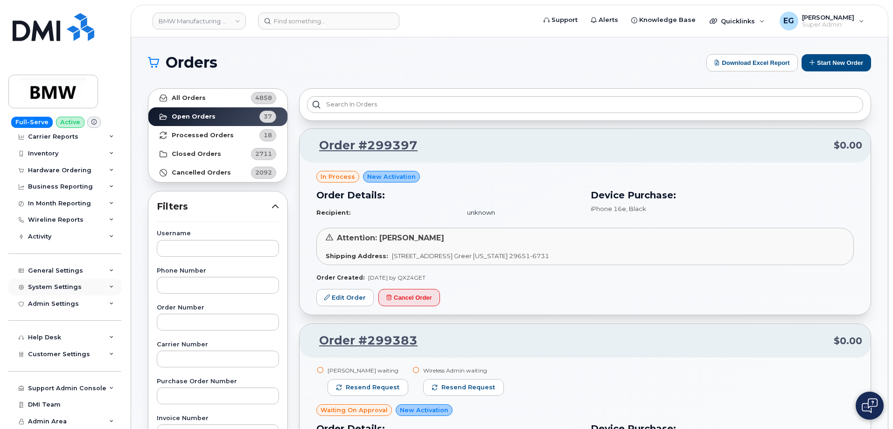
click at [72, 290] on div "System Settings" at bounding box center [55, 286] width 54 height 7
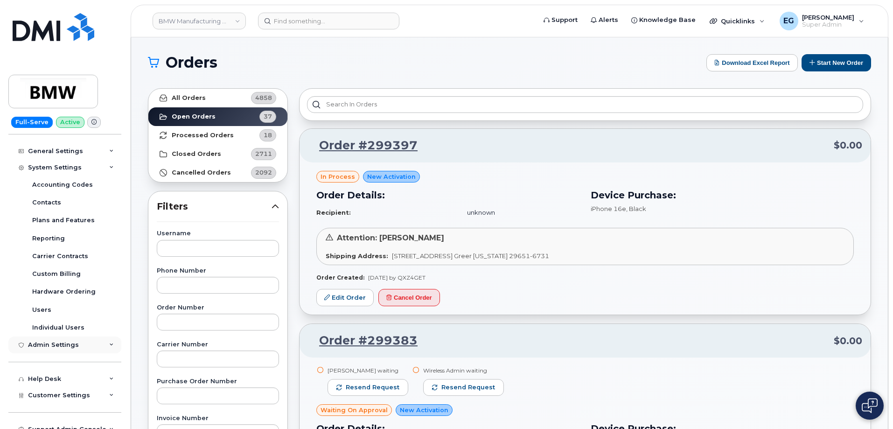
scroll to position [162, 0]
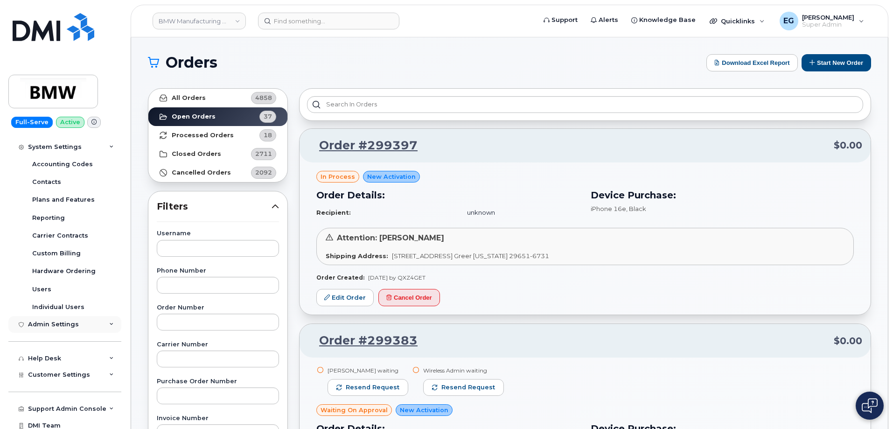
click at [62, 325] on div "Admin Settings" at bounding box center [53, 323] width 51 height 7
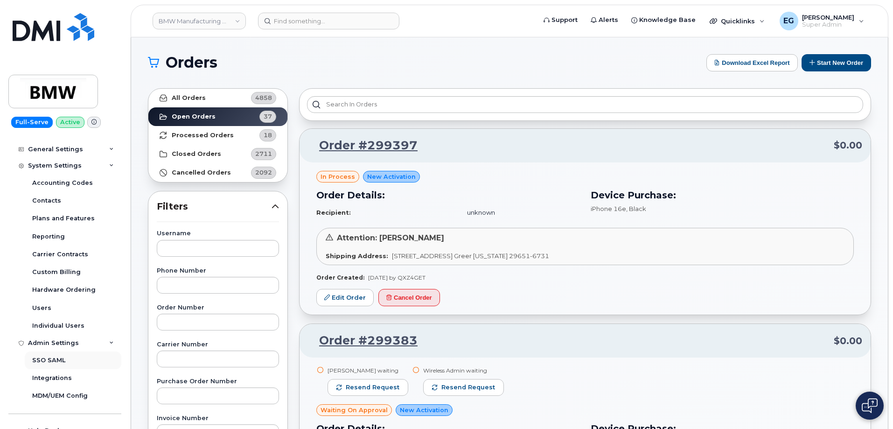
scroll to position [97, 0]
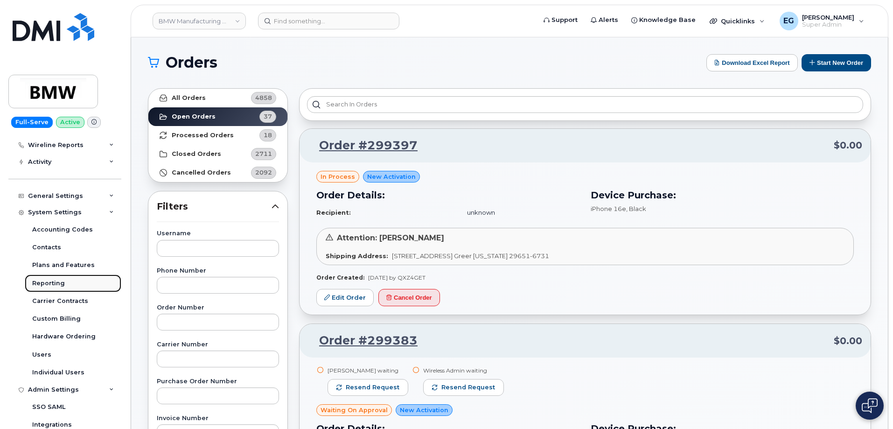
click at [54, 283] on div "Reporting" at bounding box center [48, 283] width 33 height 8
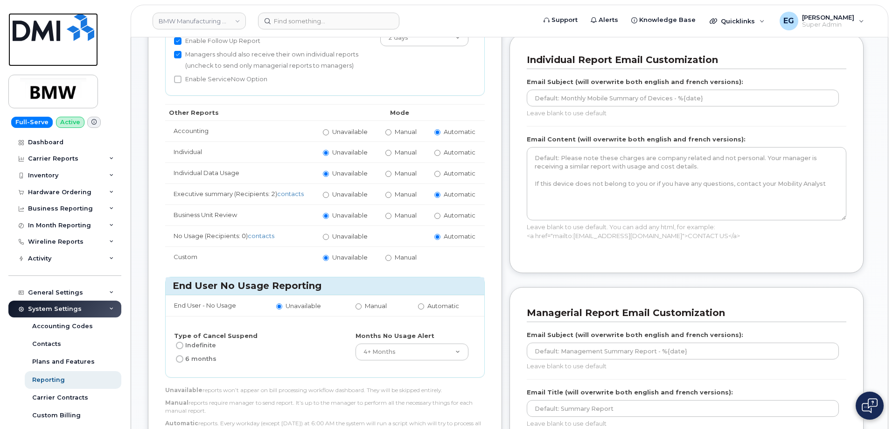
click at [64, 27] on img at bounding box center [54, 27] width 82 height 28
